Goal: Information Seeking & Learning: Learn about a topic

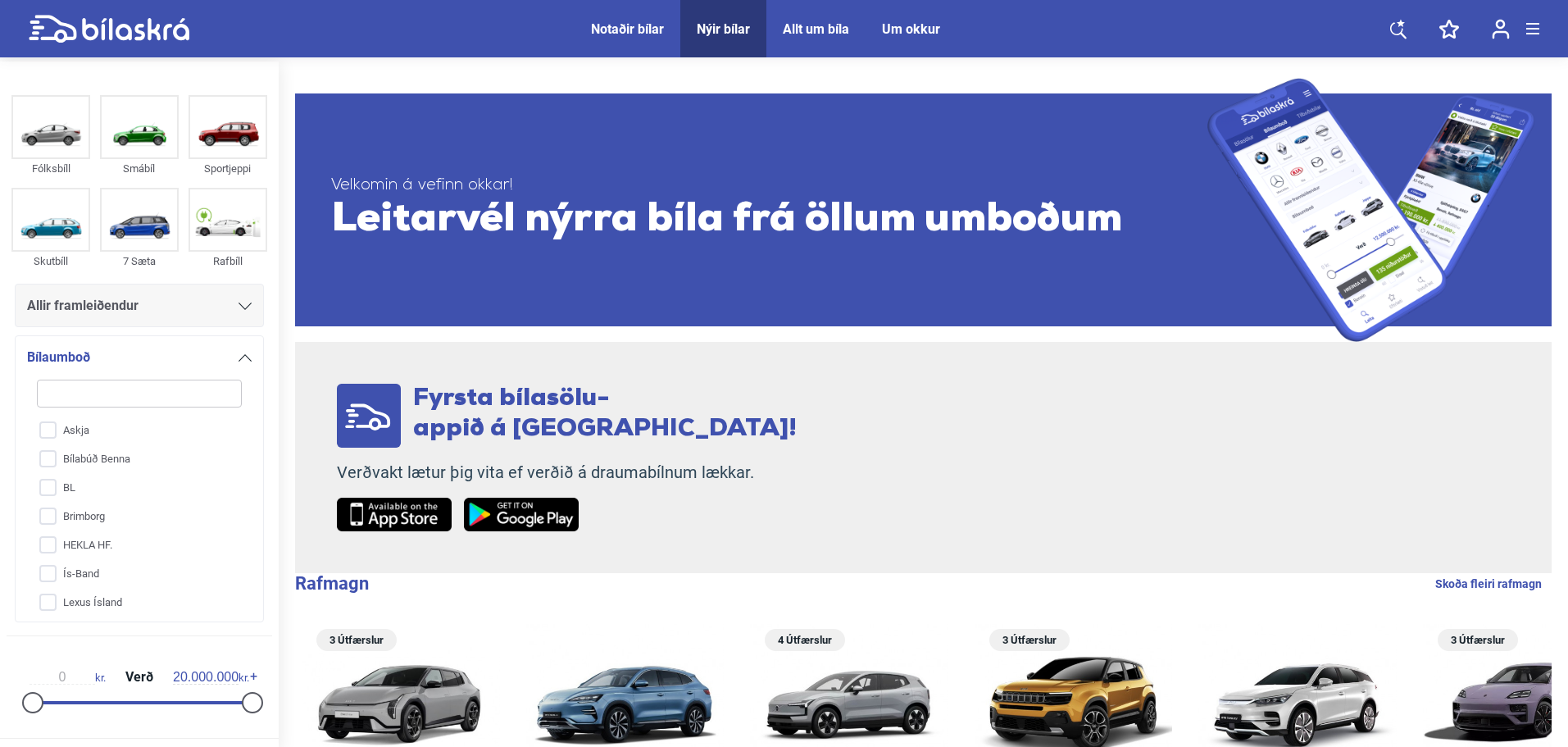
type input "m"
checkbox input "false"
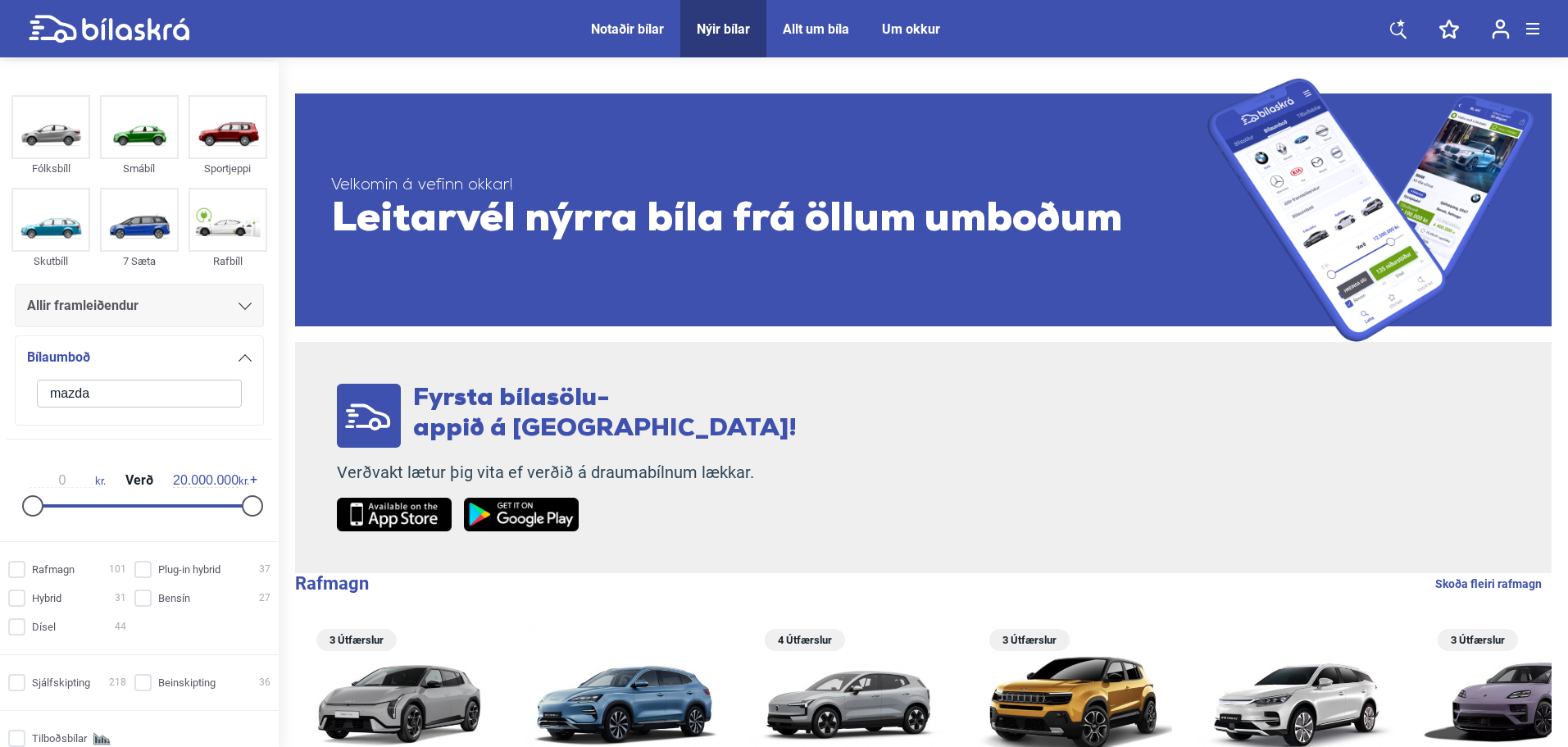
type input "mazda"
click at [99, 408] on div "mazda Askja Bílabúð [PERSON_NAME] Brimborg HEKLA HF. Ís-Band Lexus Ísland Suzuk…" at bounding box center [138, 392] width 224 height 47
click at [100, 396] on input "mazda" at bounding box center [139, 393] width 205 height 28
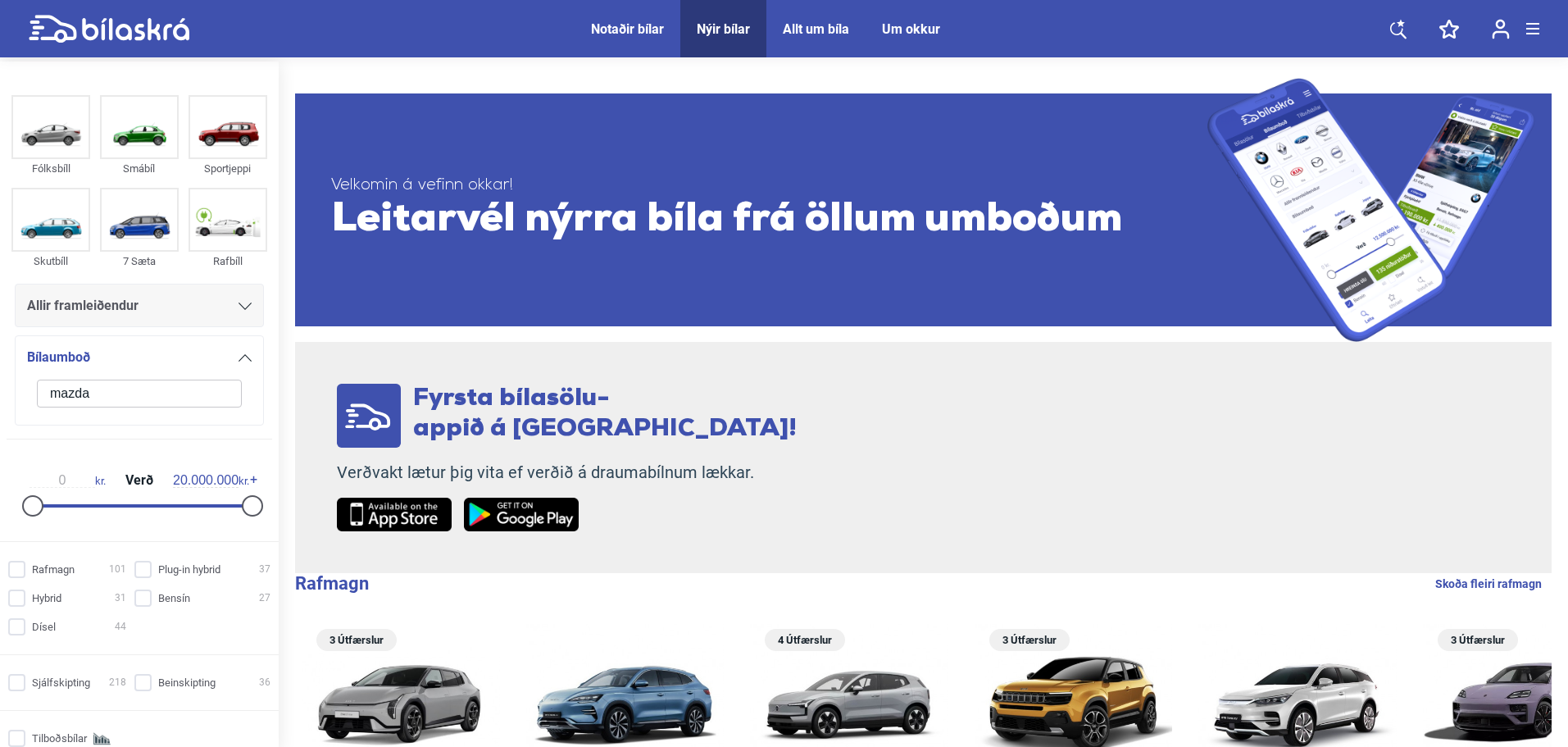
click at [100, 396] on input "mazda" at bounding box center [139, 393] width 205 height 28
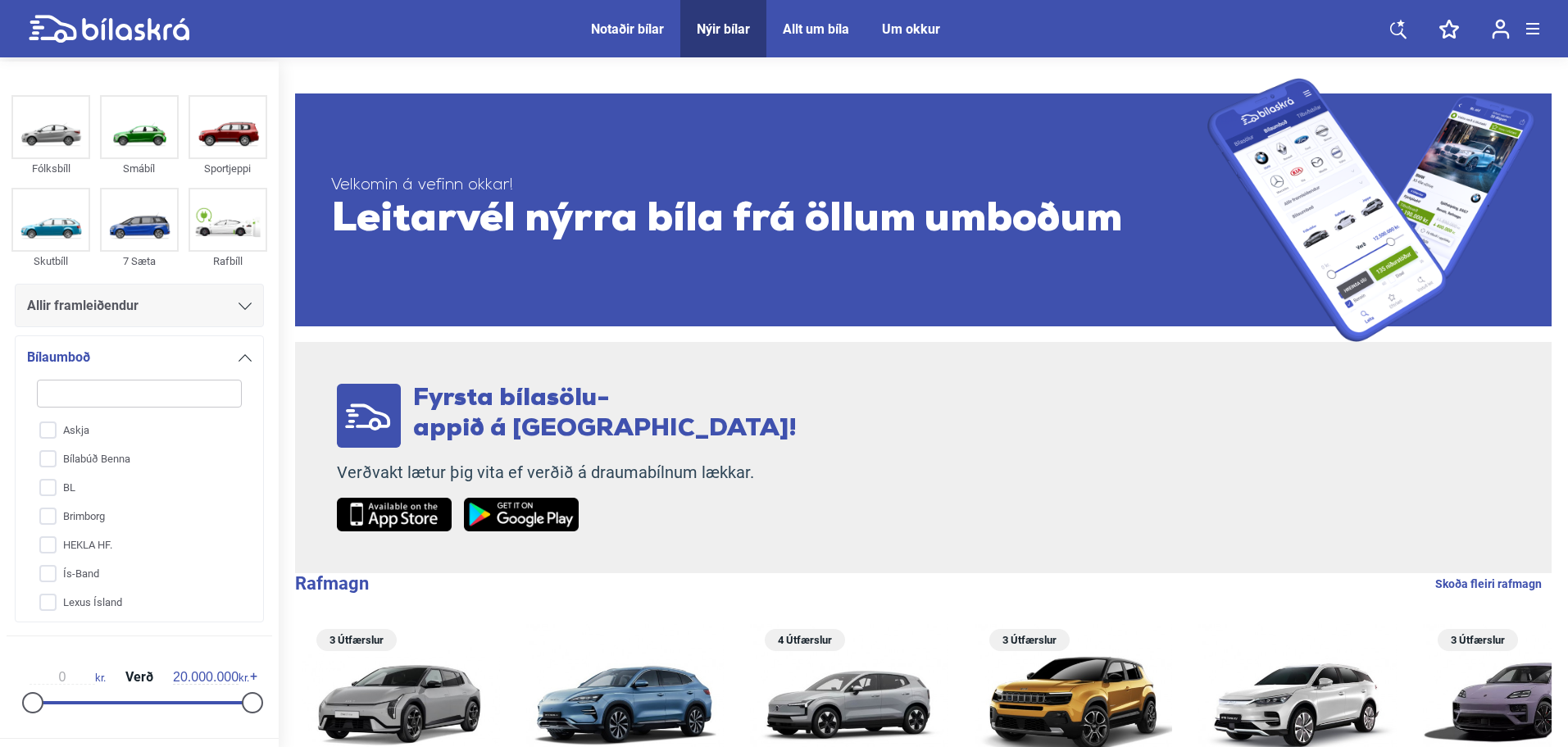
click at [132, 312] on span "Allir framleiðendur" at bounding box center [83, 306] width 112 height 23
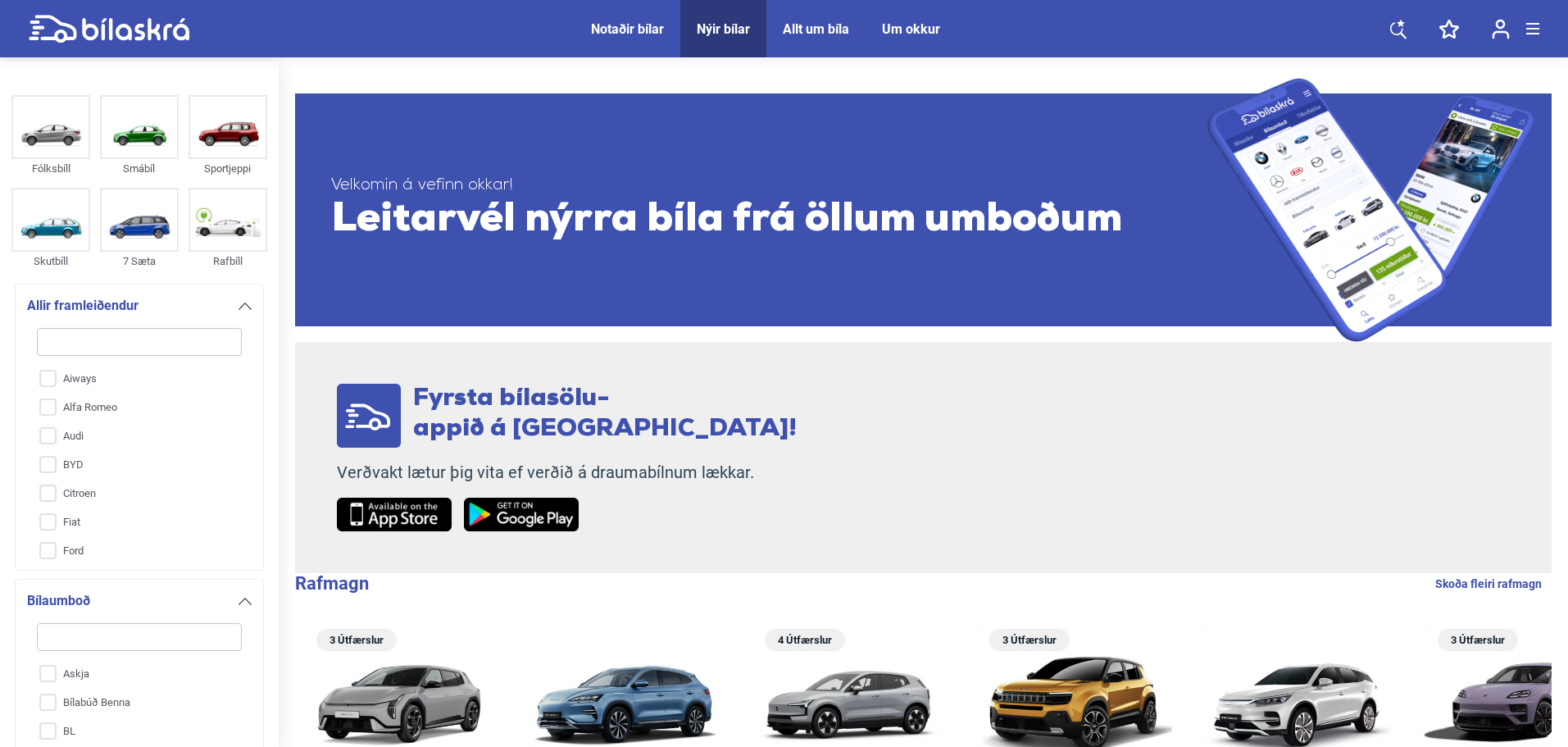
type input "m"
checkbox input "false"
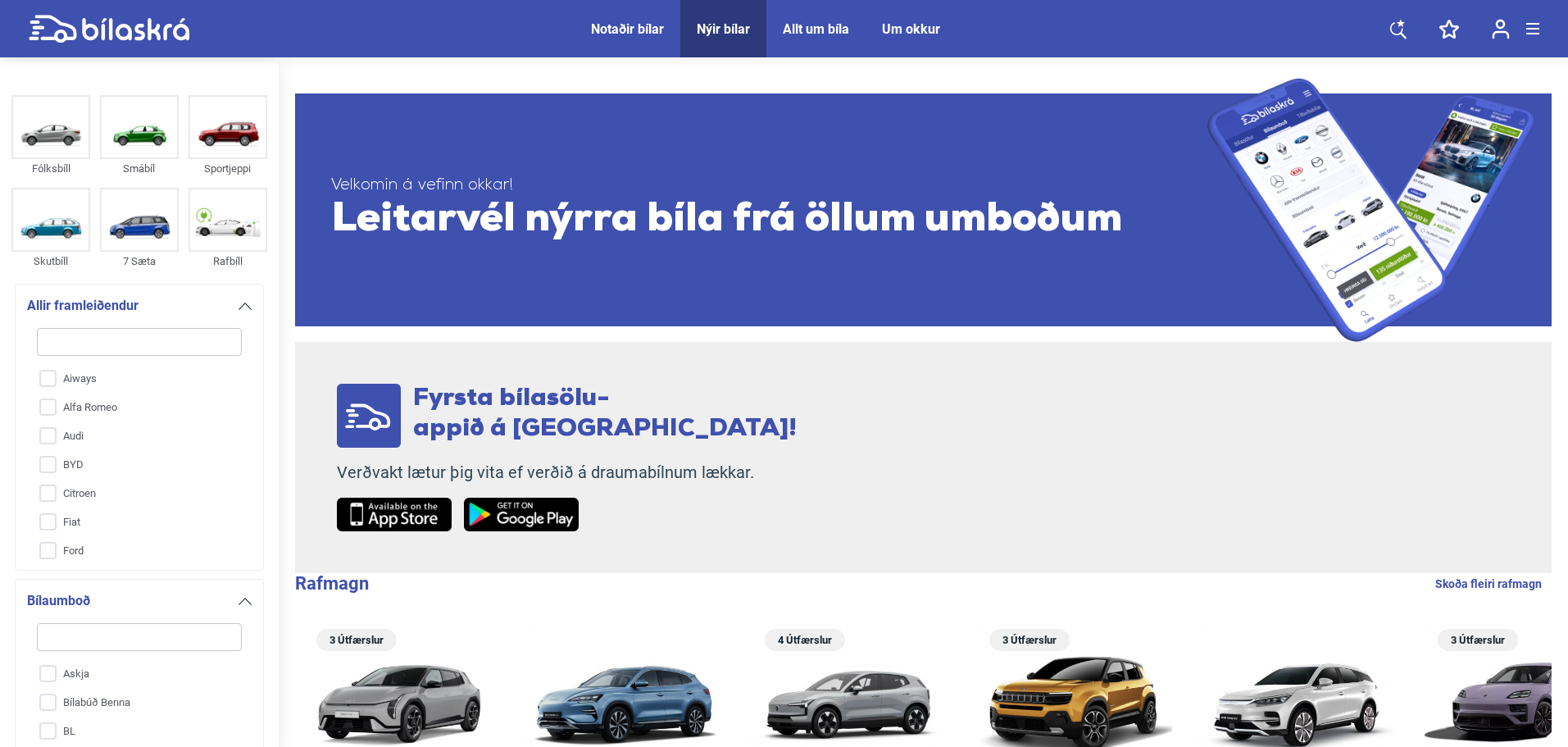
checkbox input "false"
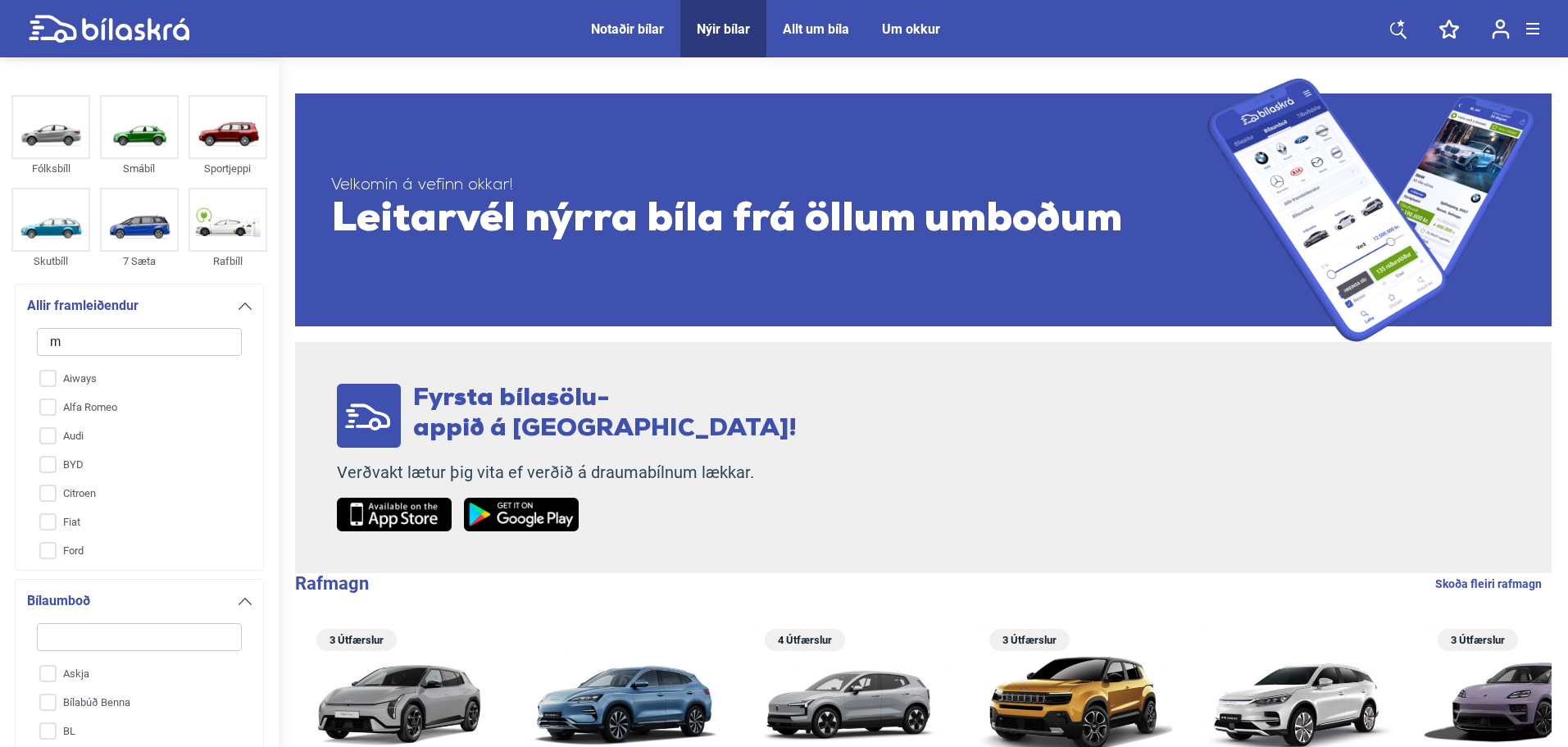
type input "ma"
checkbox input "false"
type input "maz"
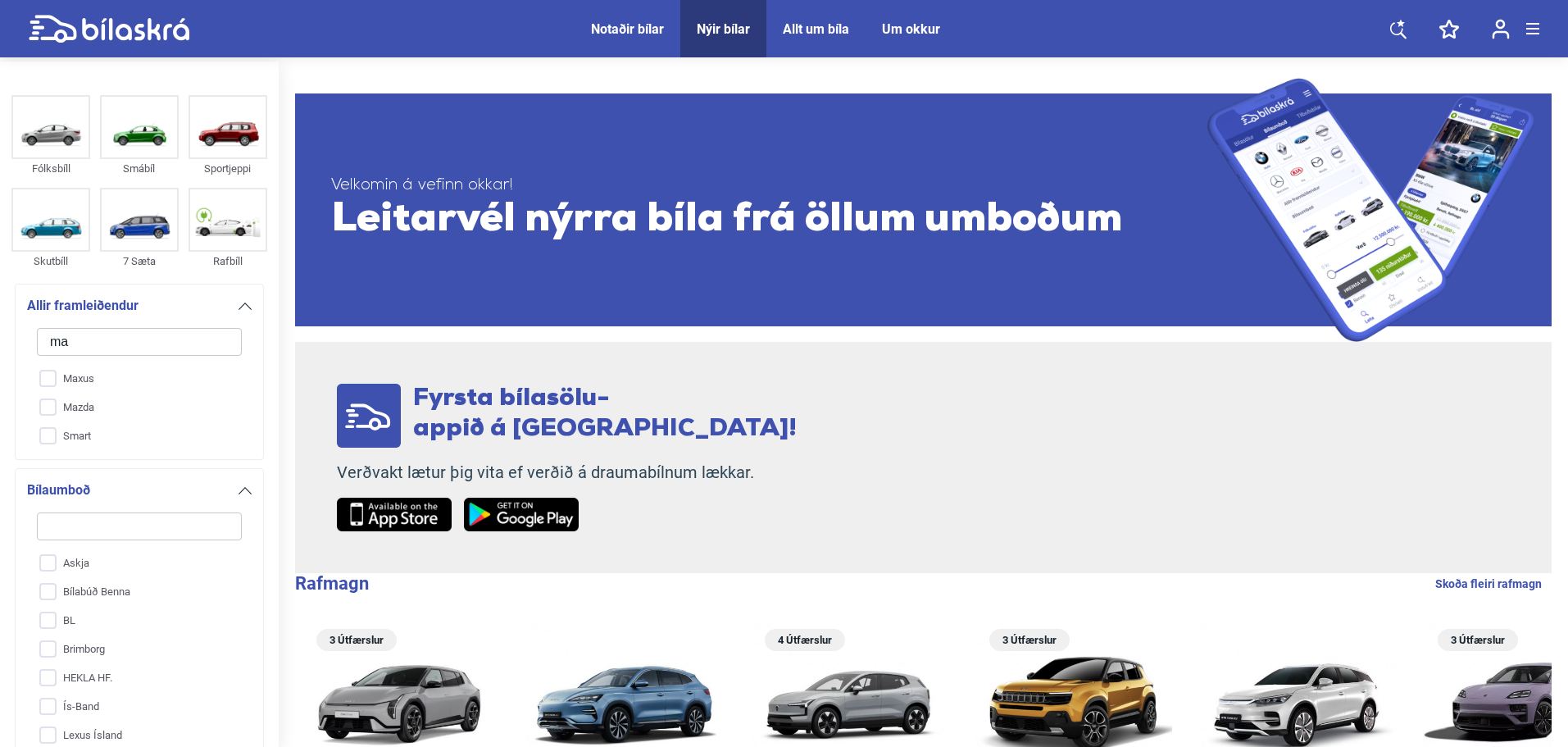
checkbox input "false"
type input "mazda"
checkbox input "true"
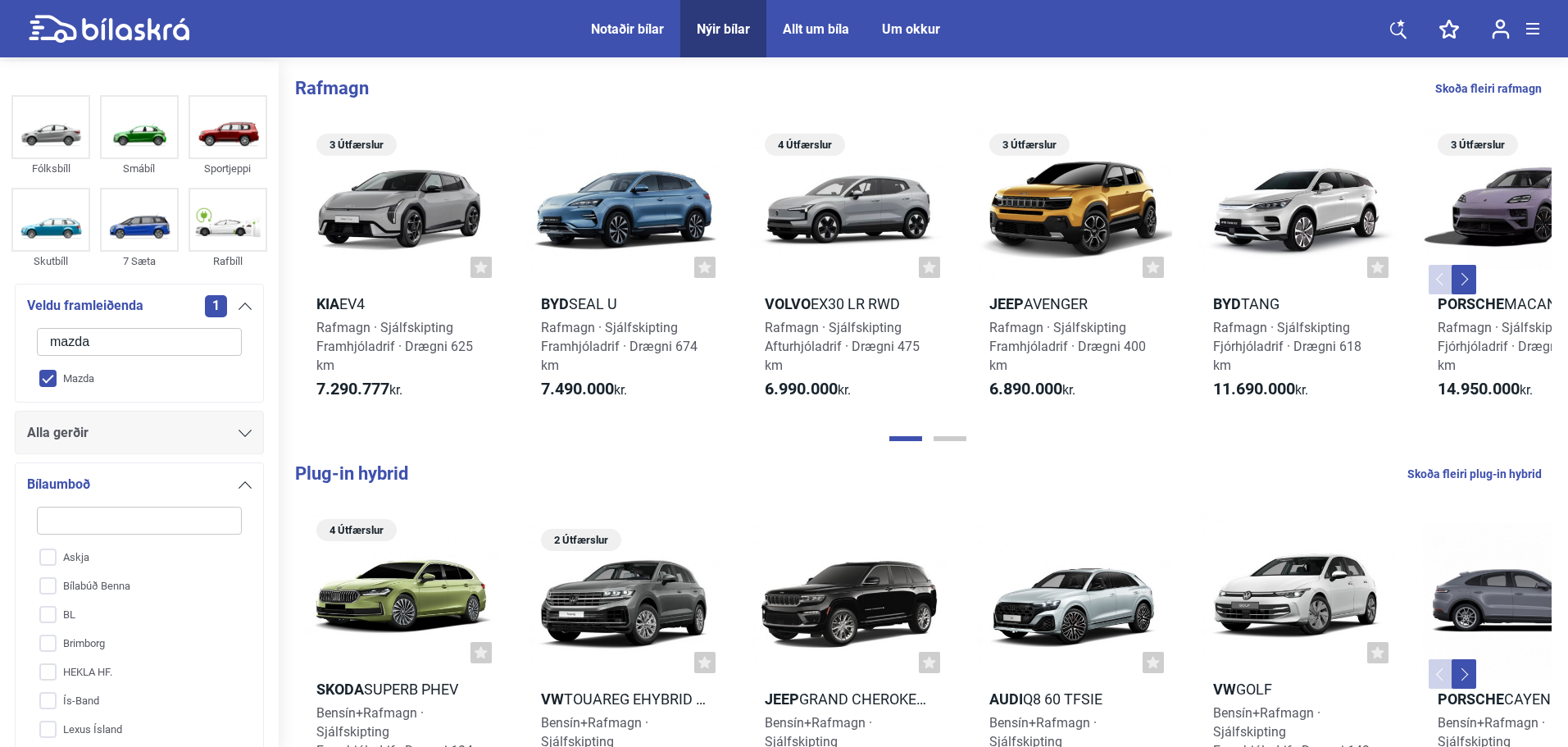
checkbox input "false"
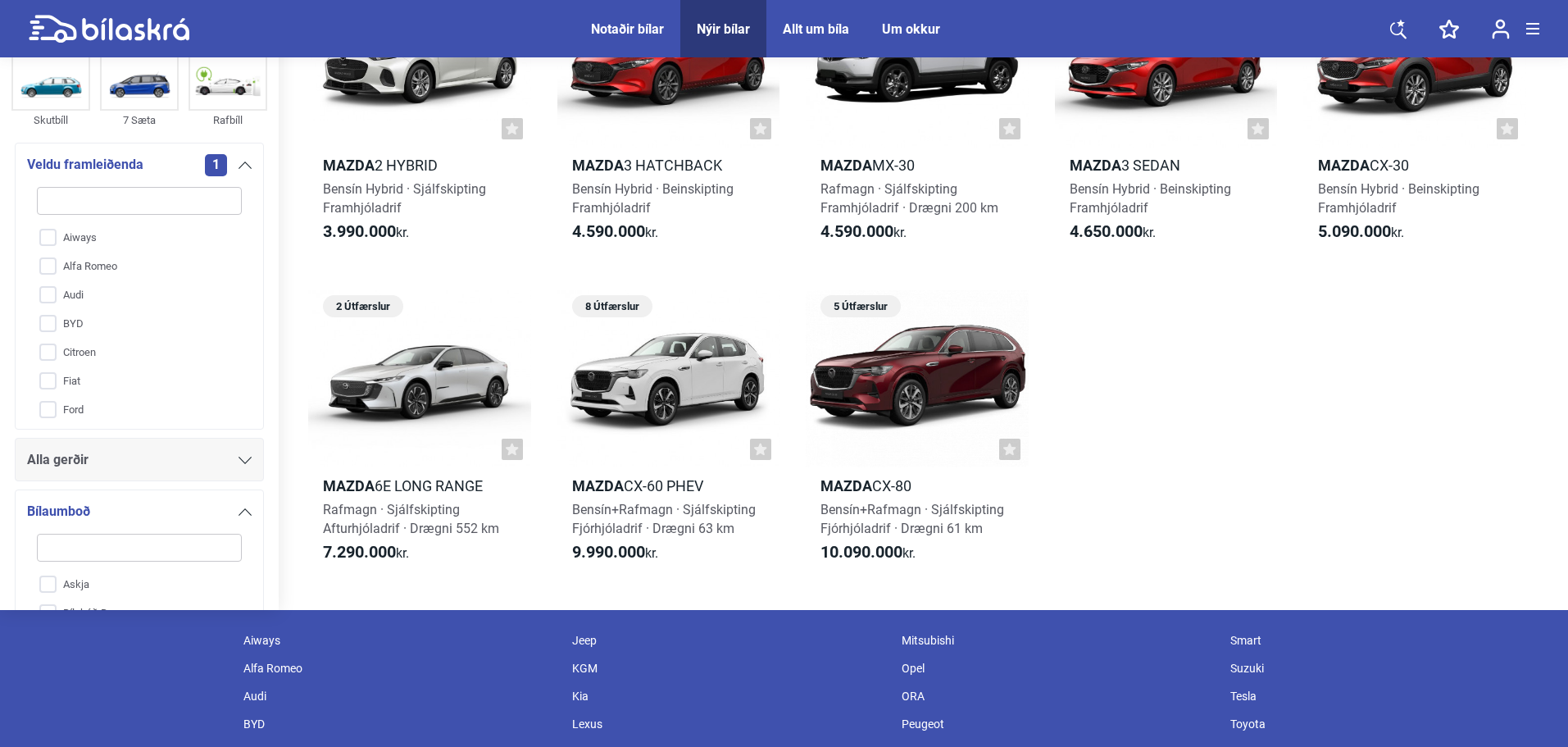
scroll to position [218, 0]
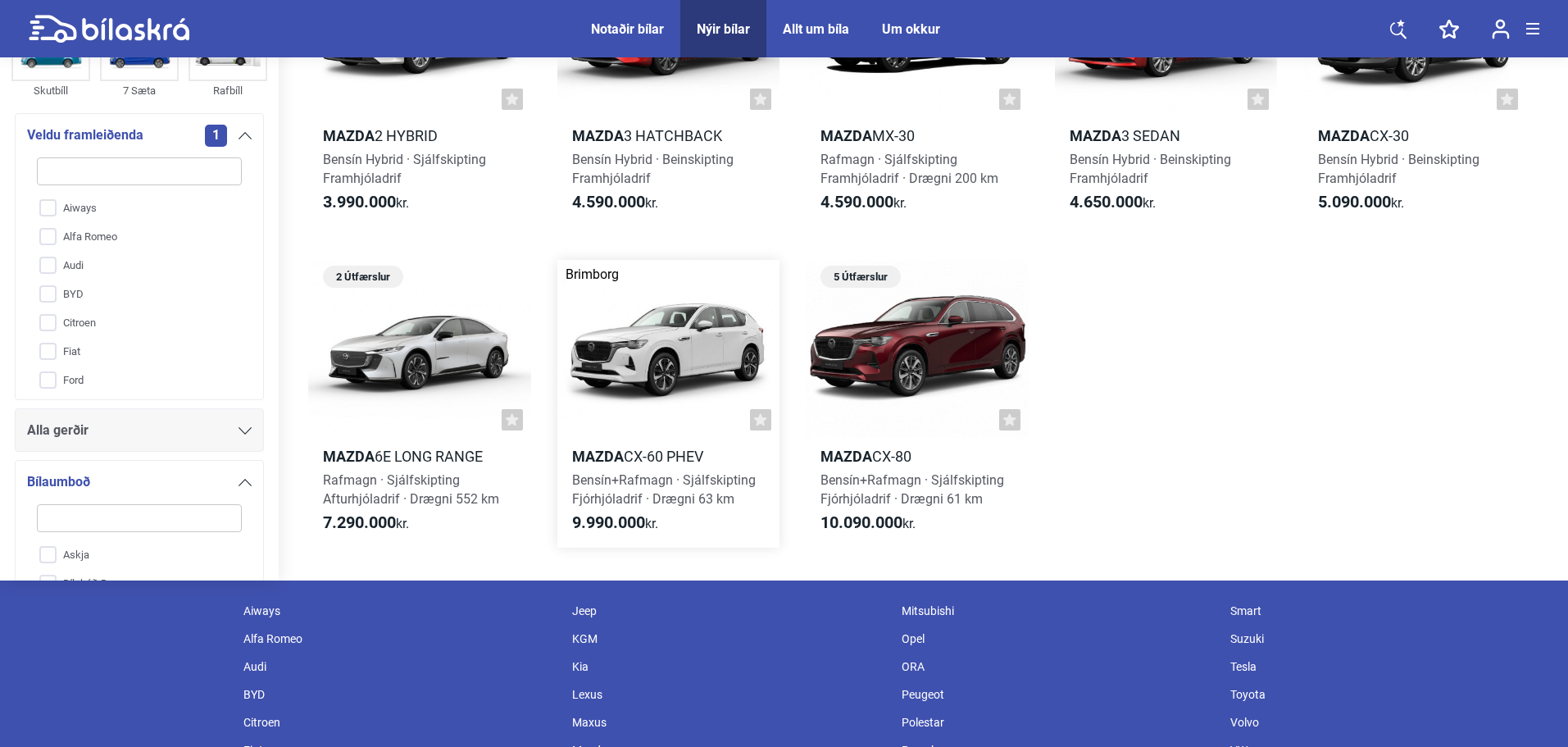
click at [673, 330] on div at bounding box center [669, 348] width 223 height 178
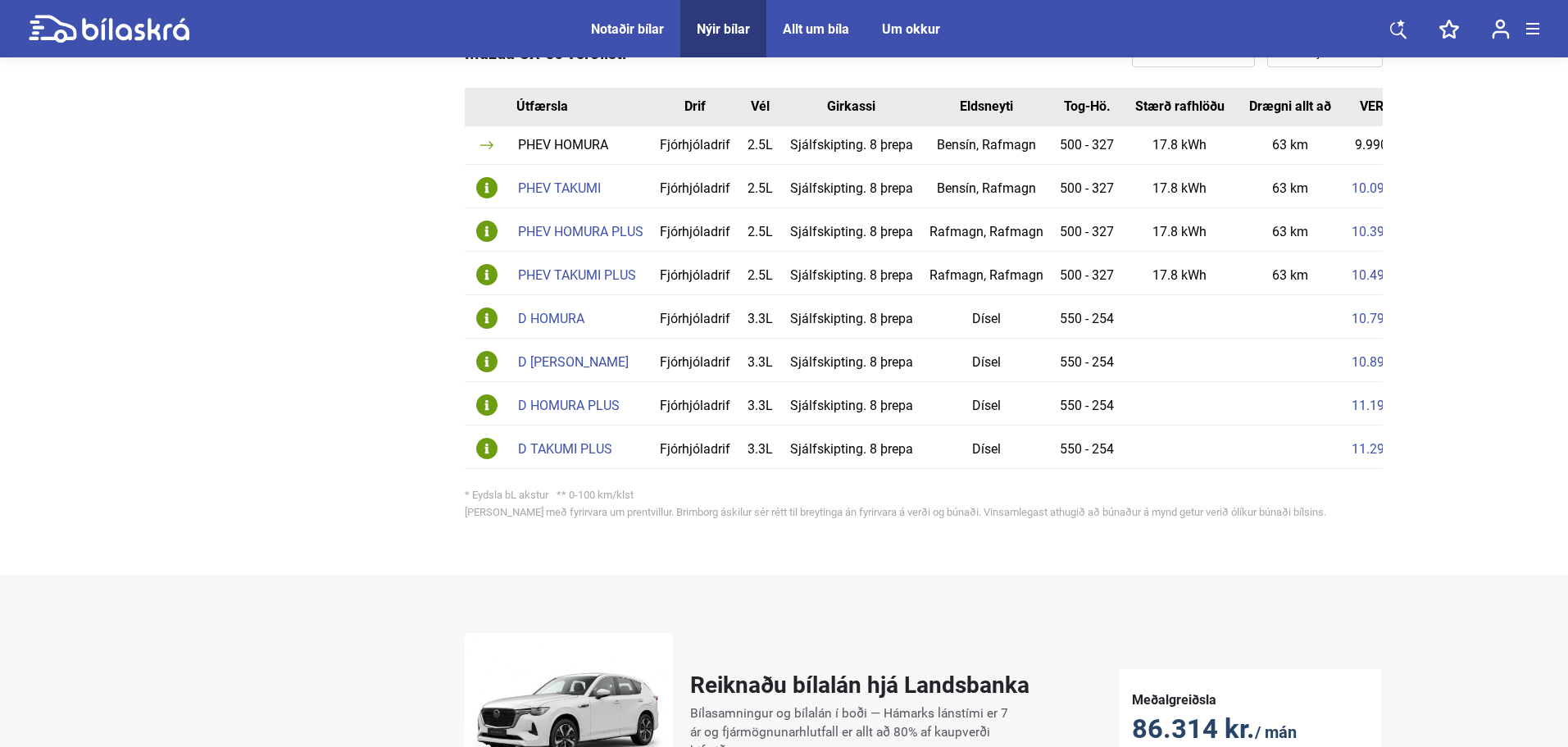
scroll to position [1092, 0]
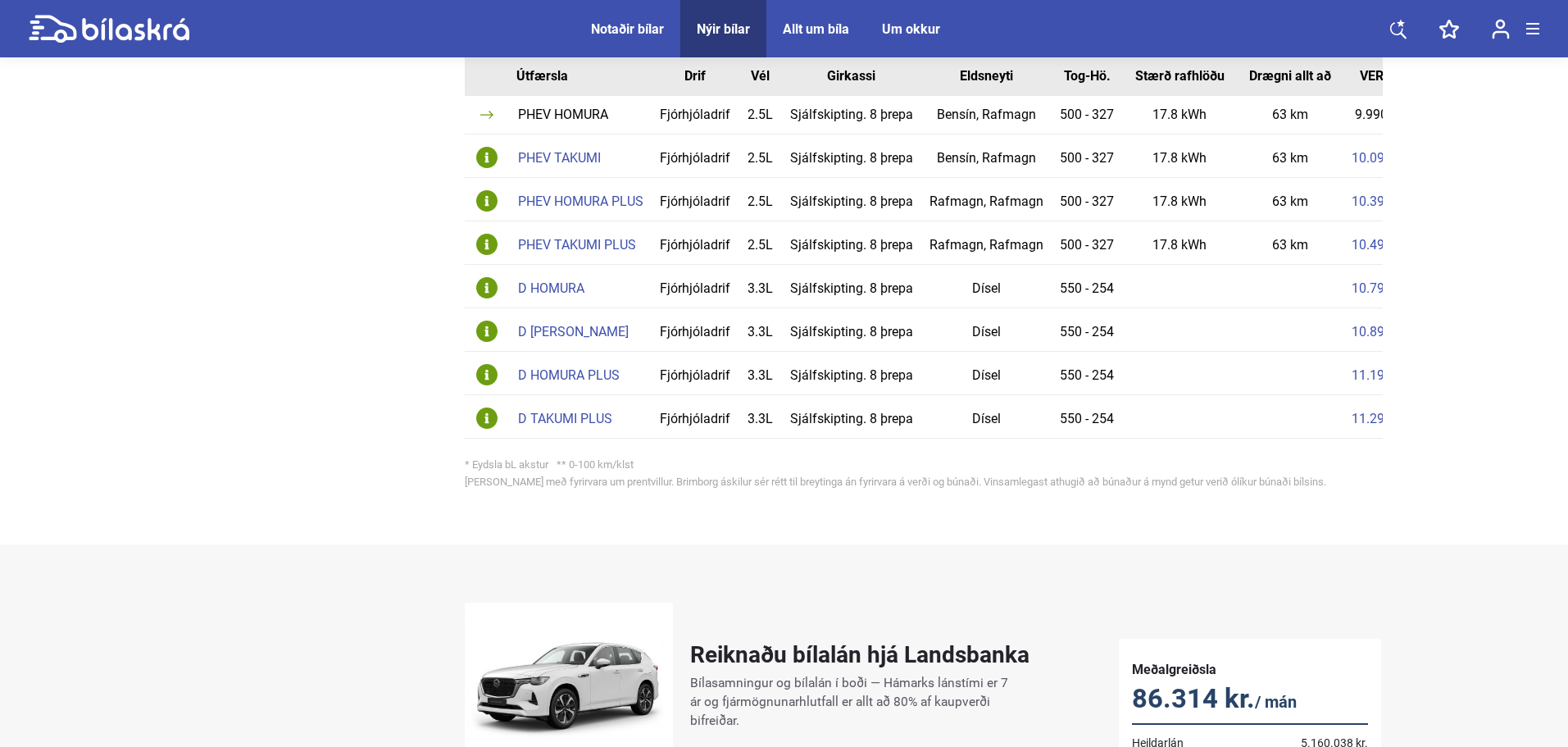
drag, startPoint x: 1251, startPoint y: 383, endPoint x: 1348, endPoint y: 379, distance: 97.1
click at [1348, 379] on tr "D HOMURA PLUS Fjórhjóladrif 3.3L Sjálfskipting. 8 þrepa Dísel 550 - 254 11.190.…" at bounding box center [953, 374] width 977 height 43
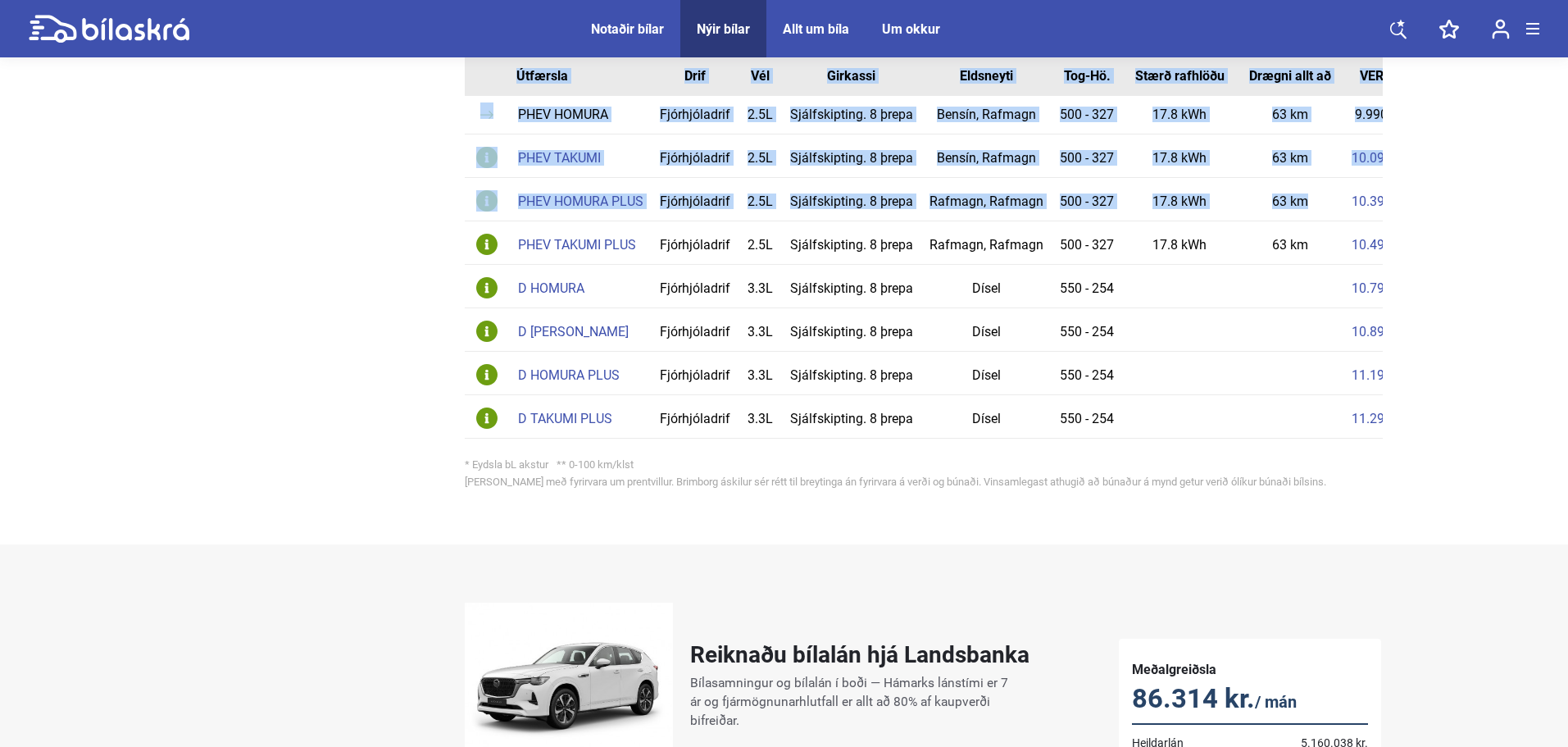
scroll to position [0, 58]
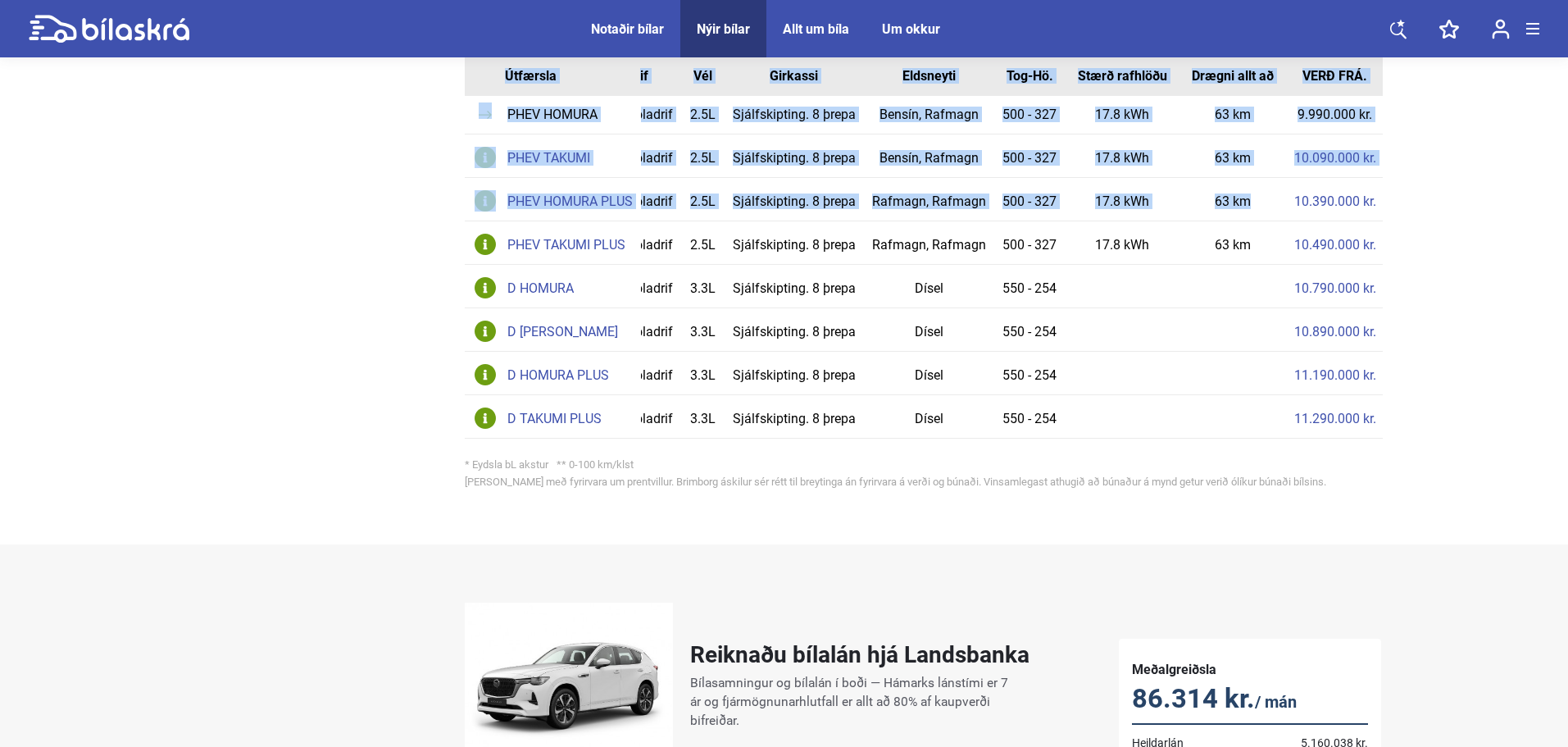
click at [1439, 196] on div "Nýir bílar Brimborg Sportjeppi Mazda CX-60 2022 54 Síðast uppfært 134 dögum Á s…" at bounding box center [784, 440] width 1568 height 2944
click at [1359, 207] on link "10.390.000 kr." at bounding box center [1335, 202] width 82 height 13
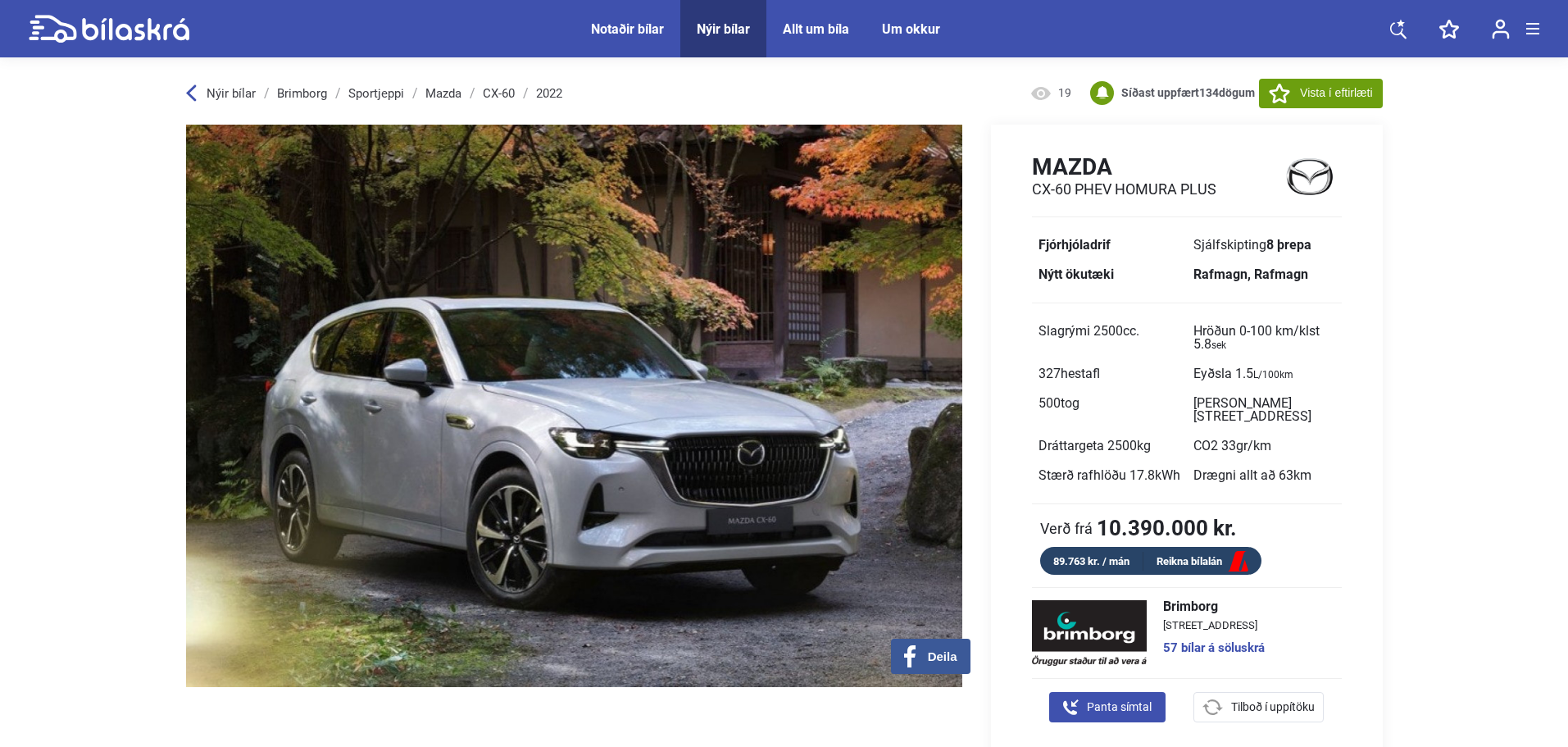
click at [1104, 331] on span "Slagrými 2500 cc." at bounding box center [1089, 330] width 101 height 16
drag, startPoint x: 1140, startPoint y: 474, endPoint x: 1132, endPoint y: 456, distance: 19.7
click at [1132, 461] on span "Stærð rafhlöðu 17.8 kWh" at bounding box center [1110, 475] width 155 height 29
click at [1283, 467] on span "Drægni allt að 63 km" at bounding box center [1252, 474] width 118 height 16
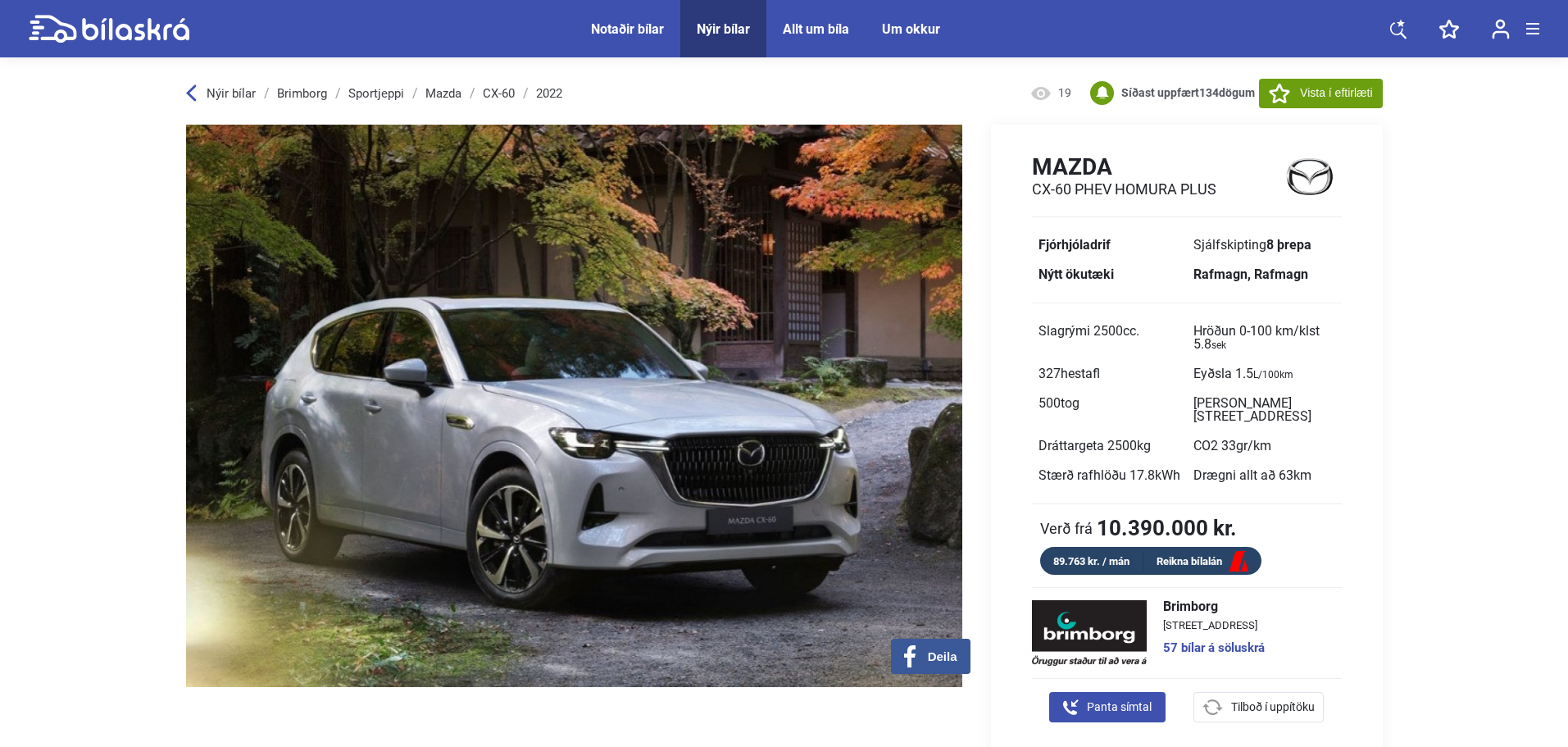
click at [1285, 467] on span "Drægni allt að 63 km" at bounding box center [1252, 474] width 118 height 16
click at [1310, 467] on span "km" at bounding box center [1302, 474] width 18 height 16
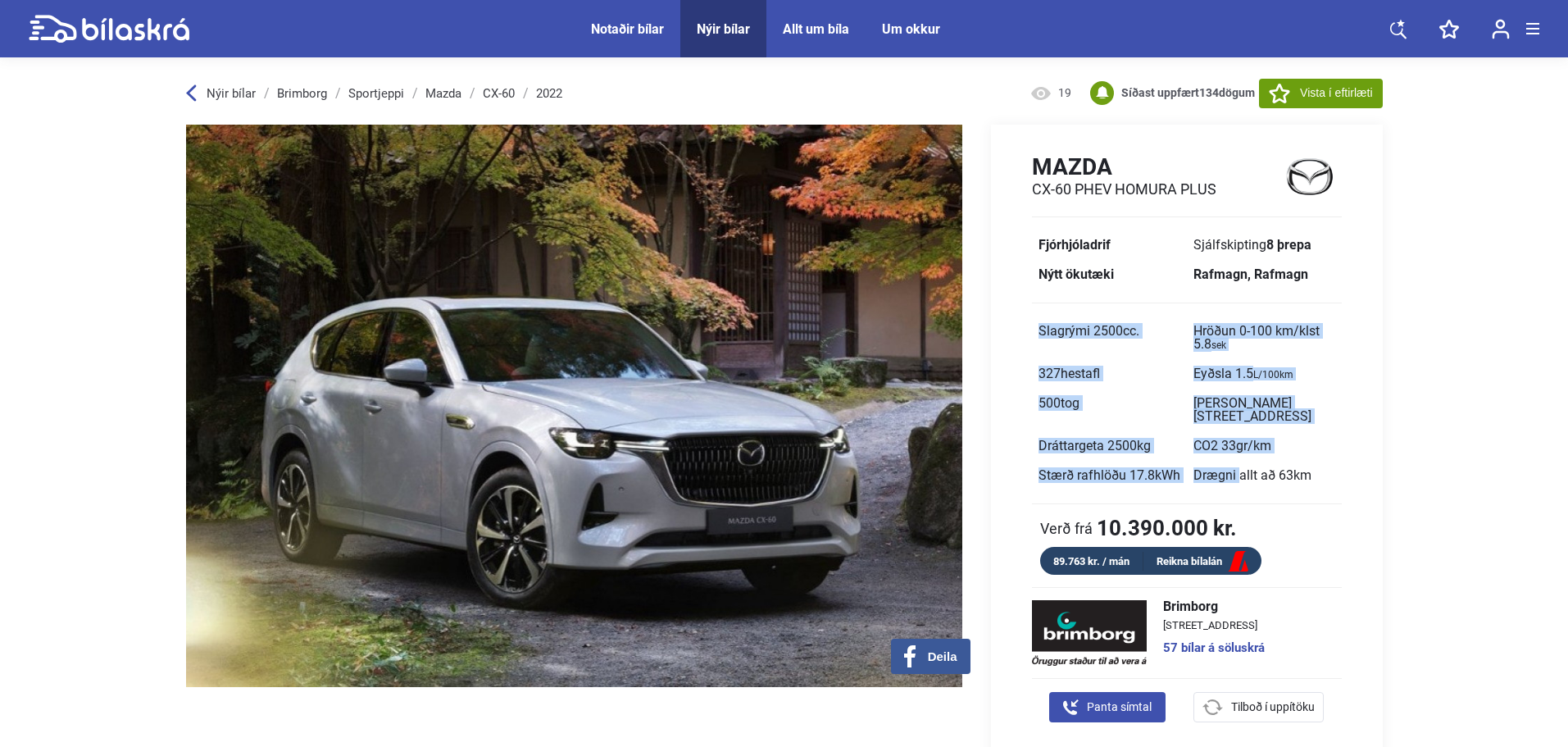
click at [1310, 467] on span "km" at bounding box center [1302, 474] width 18 height 16
click at [1270, 467] on span "Drægni allt að 63 km" at bounding box center [1252, 474] width 118 height 16
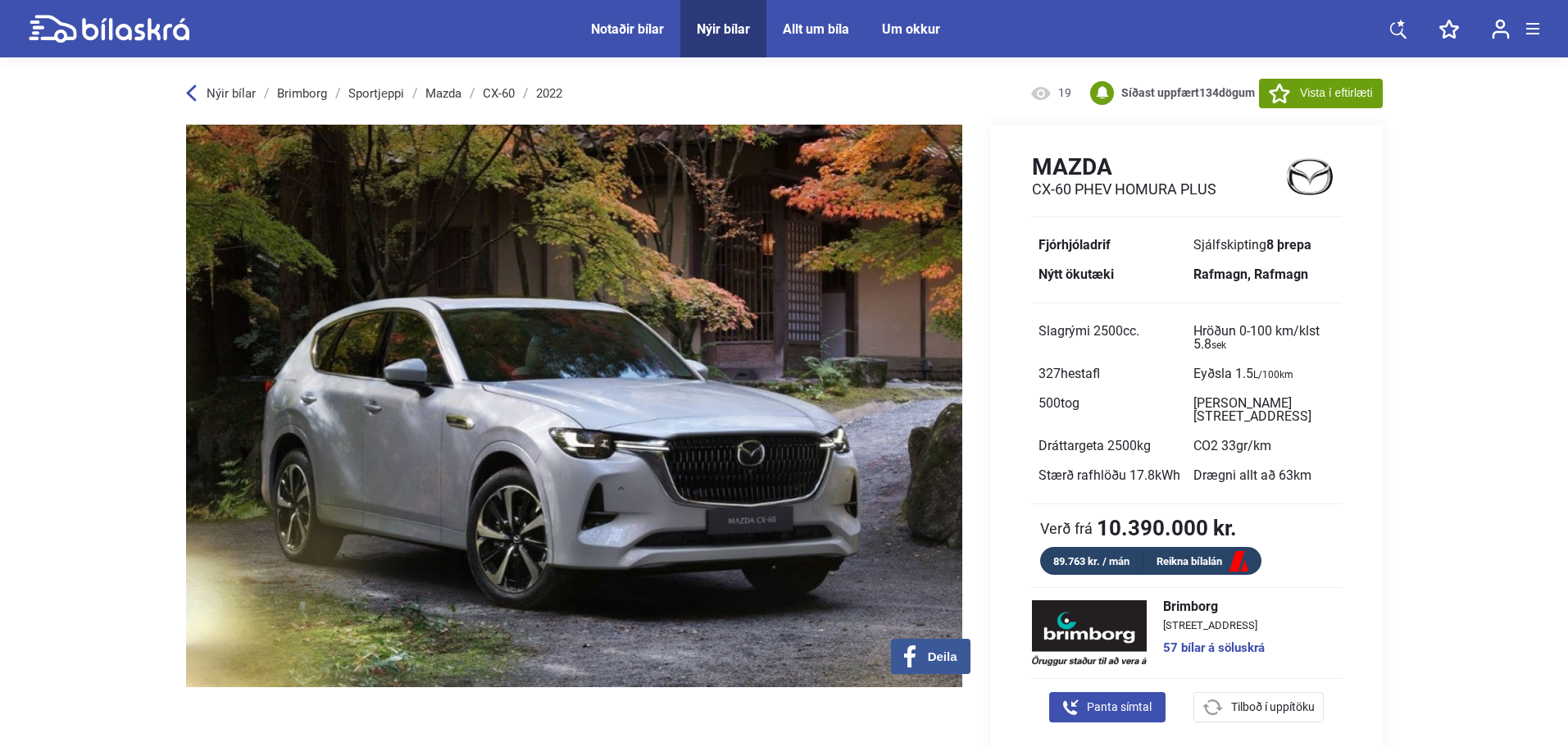
scroll to position [218, 0]
